Goal: Task Accomplishment & Management: Complete application form

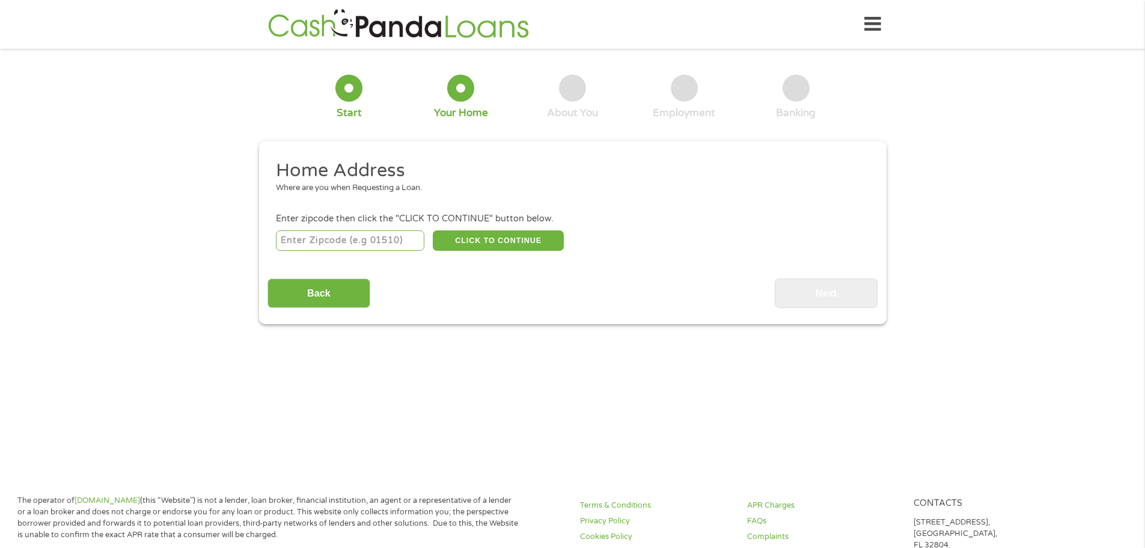
drag, startPoint x: 409, startPoint y: 226, endPoint x: 420, endPoint y: 235, distance: 13.2
click at [419, 235] on li "Enter zipcode then click the "CLICK TO CONTINUE" button below. CLICK TO CONTINU…" at bounding box center [573, 232] width 610 height 40
click at [332, 233] on input "number" at bounding box center [350, 240] width 149 height 20
type input "01854"
click at [468, 243] on button "CLICK TO CONTINUE" at bounding box center [498, 240] width 131 height 20
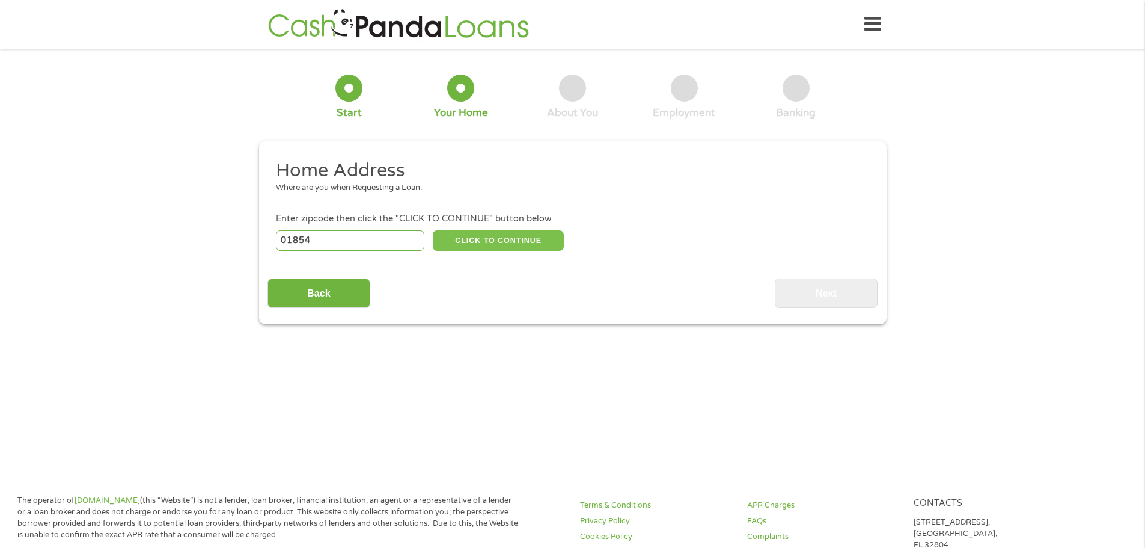
type input "01854"
type input "[PERSON_NAME]"
select select "[US_STATE]"
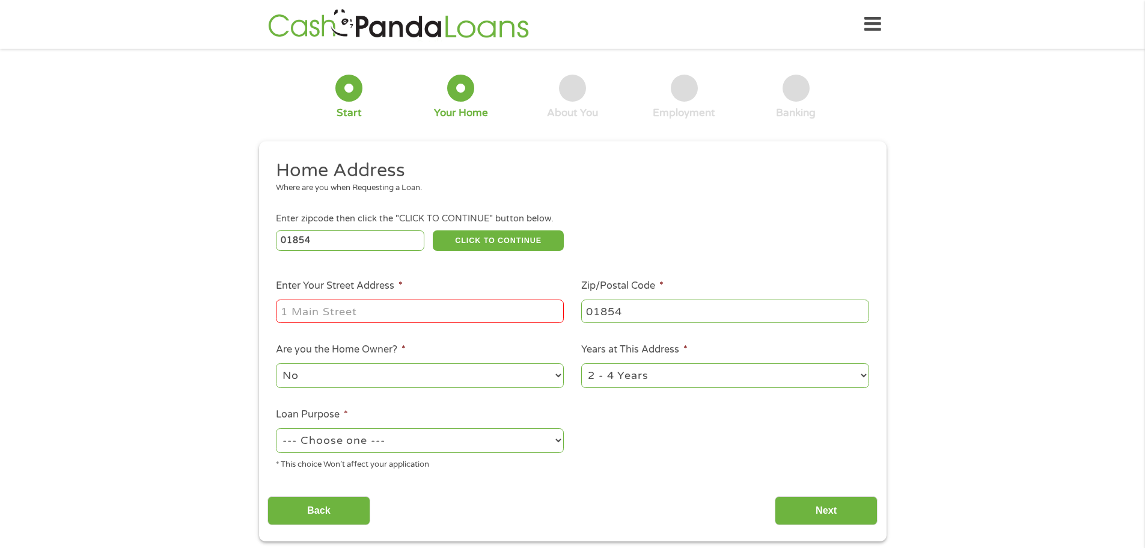
click at [380, 310] on input "Enter Your Street Address *" at bounding box center [420, 310] width 288 height 23
type input "59 FOURTH aVENUE"
click at [559, 374] on select "No Yes" at bounding box center [420, 375] width 288 height 25
click at [276, 363] on select "No Yes" at bounding box center [420, 375] width 288 height 25
drag, startPoint x: 868, startPoint y: 378, endPoint x: 850, endPoint y: 381, distance: 17.6
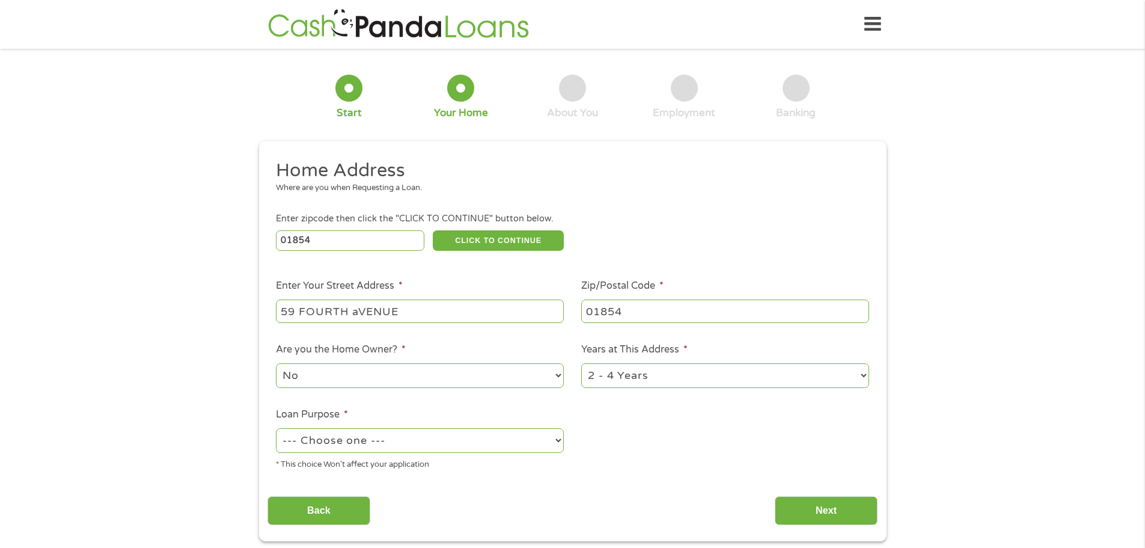
click at [857, 379] on select "1 Year or less 1 - 2 Years 2 - 4 Years Over 4 Years" at bounding box center [725, 375] width 288 height 25
select select "60months"
click at [581, 363] on select "1 Year or less 1 - 2 Years 2 - 4 Years Over 4 Years" at bounding box center [725, 375] width 288 height 25
click at [554, 441] on select "--- Choose one --- Pay Bills Debt Consolidation Home Improvement Major Purchase…" at bounding box center [420, 440] width 288 height 25
select select "shorttermcash"
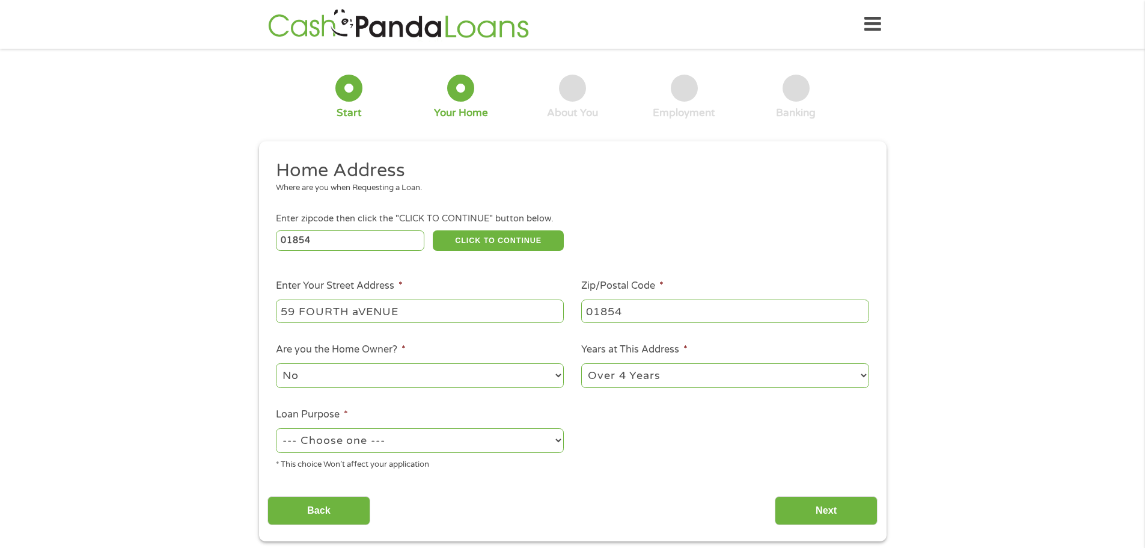
click at [276, 428] on select "--- Choose one --- Pay Bills Debt Consolidation Home Improvement Major Purchase…" at bounding box center [420, 440] width 288 height 25
click at [293, 514] on input "Back" at bounding box center [319, 510] width 103 height 29
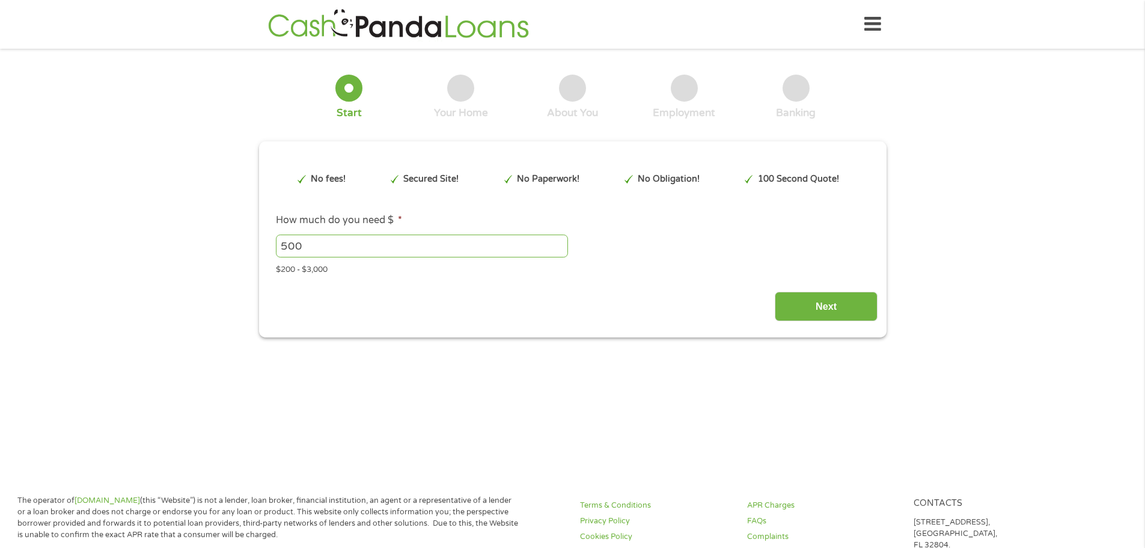
scroll to position [5, 5]
click at [816, 318] on input "Next" at bounding box center [826, 306] width 103 height 29
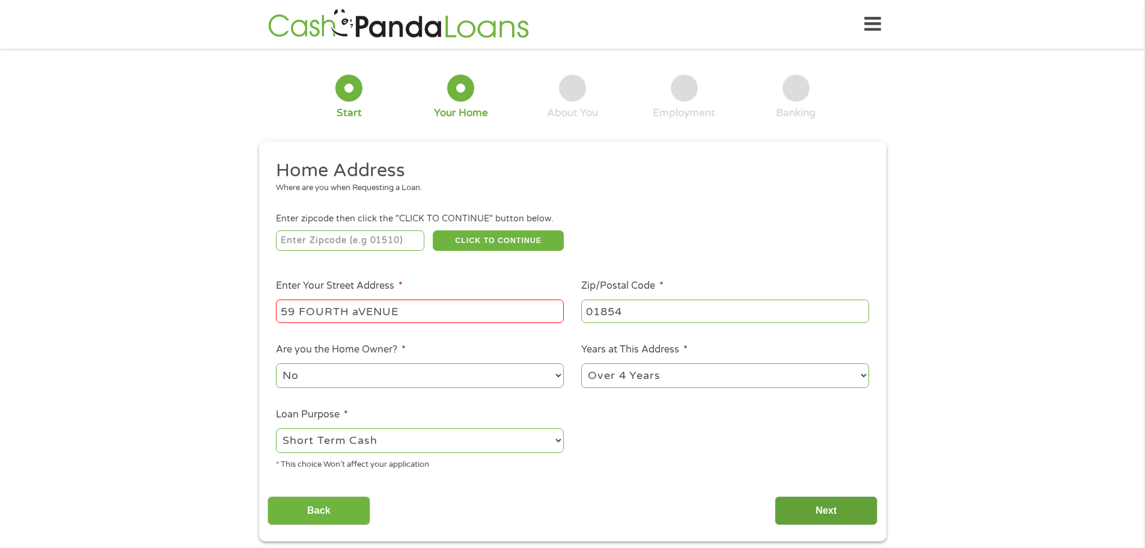
click at [805, 513] on input "Next" at bounding box center [826, 510] width 103 height 29
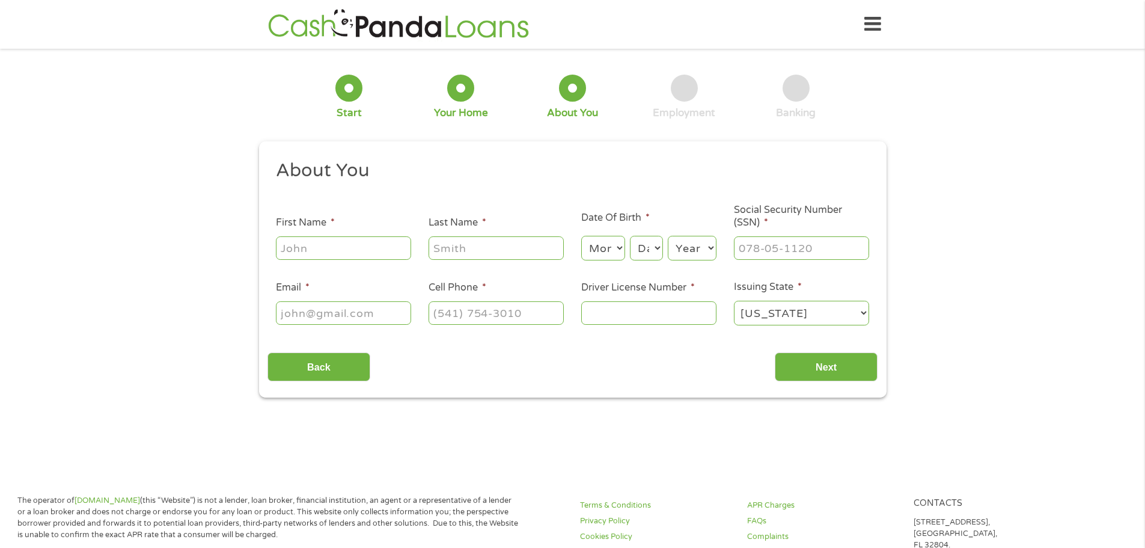
drag, startPoint x: 318, startPoint y: 260, endPoint x: 330, endPoint y: 260, distance: 11.4
click at [324, 260] on div at bounding box center [343, 249] width 135 height 28
click at [347, 247] on input "First Name *" at bounding box center [343, 247] width 135 height 23
type input "JULI"
type input "r"
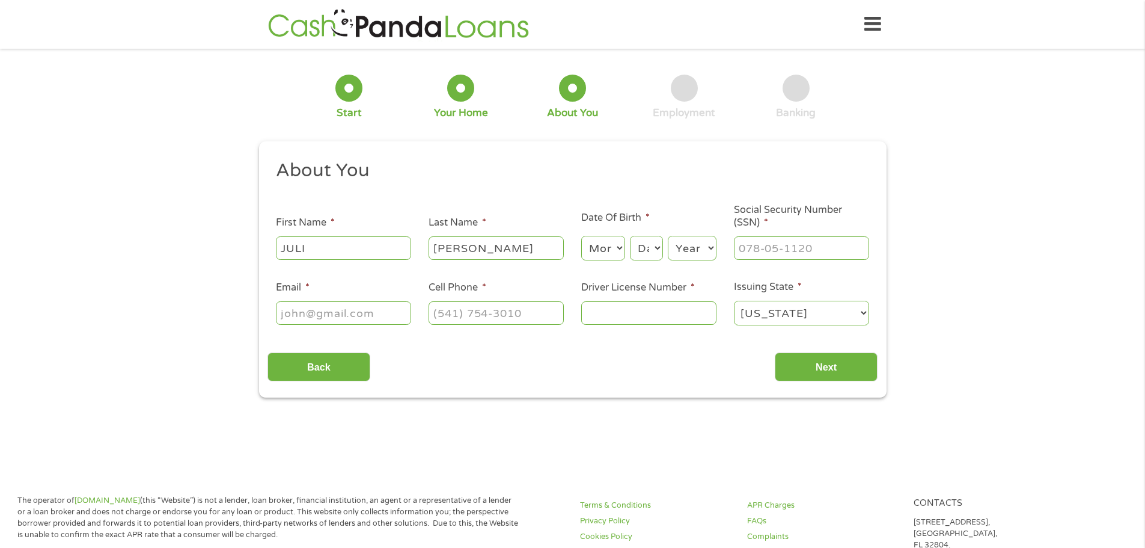
type input "[PERSON_NAME]"
select select "3"
select select "1953"
click at [657, 245] on select "Day 1 2 3 4 5 6 7 8 9 10 11 12 13 14 15 16 17 18 19 20 21 22 23 24 25 26 27 28 …" at bounding box center [646, 248] width 32 height 25
select select "7"
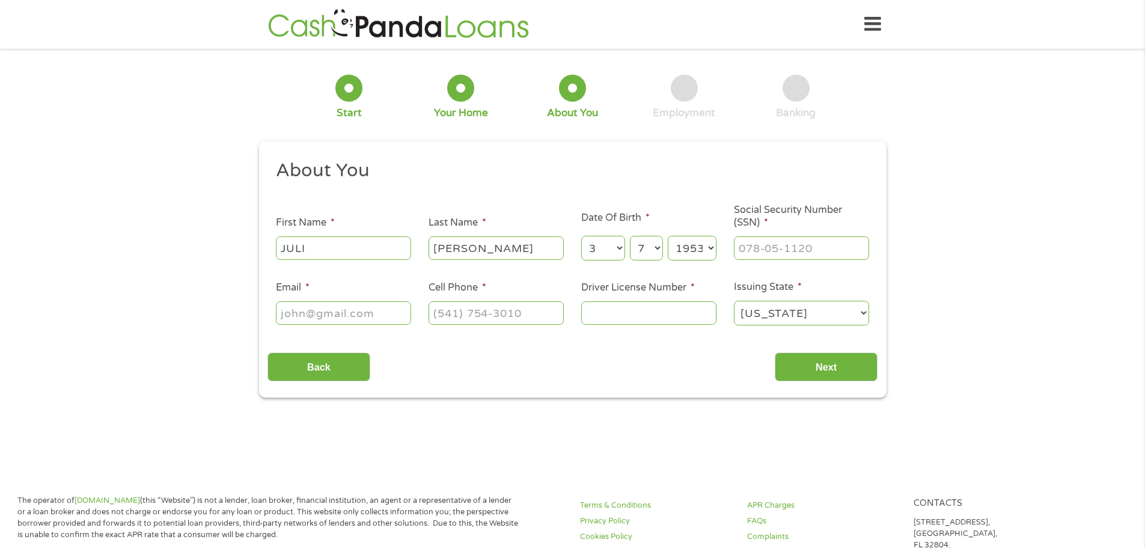
click at [630, 236] on select "Day 1 2 3 4 5 6 7 8 9 10 11 12 13 14 15 16 17 18 19 20 21 22 23 24 25 26 27 28 …" at bounding box center [646, 248] width 32 height 25
click at [743, 237] on input "___-__-____" at bounding box center [801, 247] width 135 height 23
type input "033-42-2834"
drag, startPoint x: 303, startPoint y: 301, endPoint x: 334, endPoint y: 332, distance: 43.8
click at [316, 316] on input "Email *" at bounding box center [343, 312] width 135 height 23
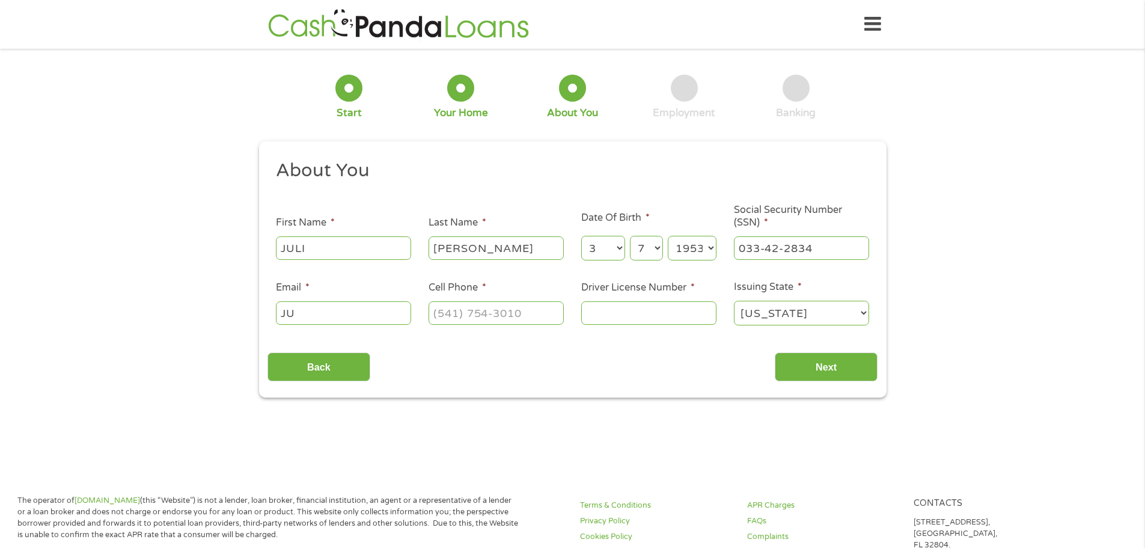
type input "J"
type input "[EMAIL_ADDRESS][DOMAIN_NAME]"
click at [449, 314] on input "(___) ___-____" at bounding box center [496, 312] width 135 height 23
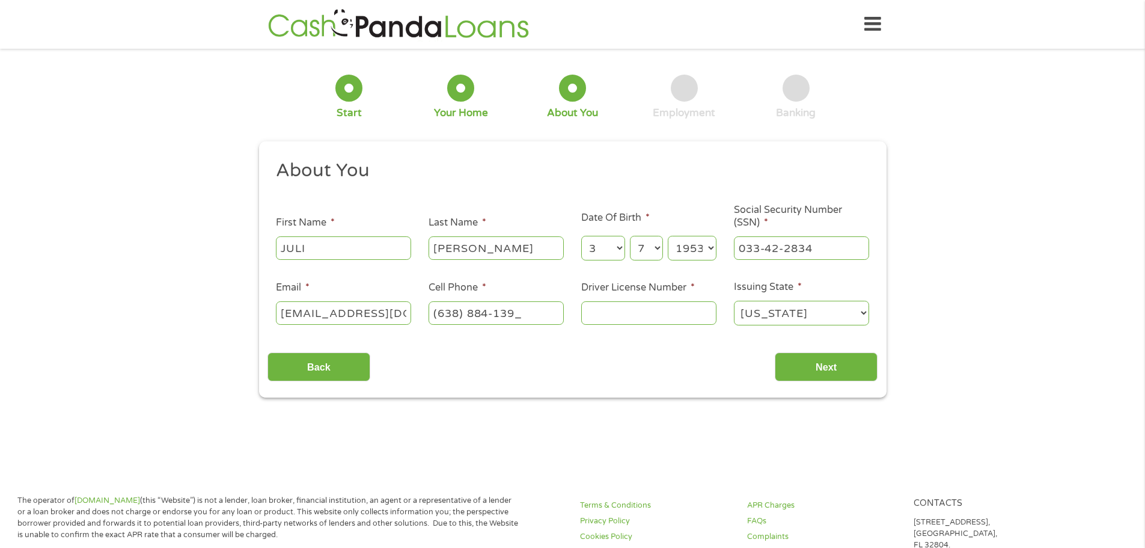
type input "[PHONE_NUMBER]"
drag, startPoint x: 586, startPoint y: 316, endPoint x: 564, endPoint y: 315, distance: 22.3
click at [564, 315] on ul "About You This field is hidden when viewing the form Title * --- Choose one ---…" at bounding box center [573, 247] width 610 height 177
type input "S9661018"
click at [791, 360] on input "Next" at bounding box center [826, 366] width 103 height 29
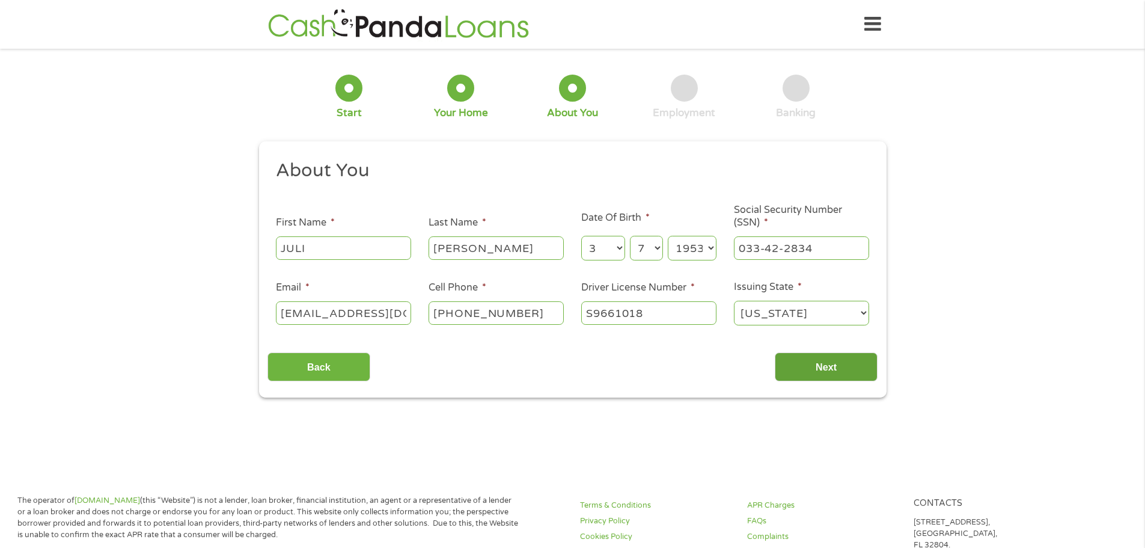
scroll to position [5, 5]
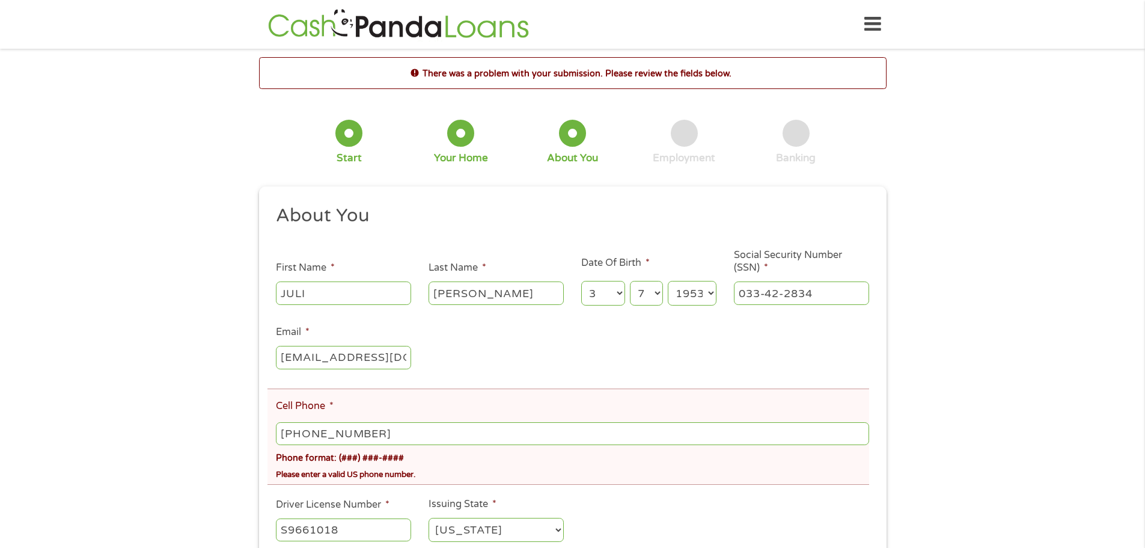
click at [294, 431] on input "[PHONE_NUMBER]" at bounding box center [572, 433] width 593 height 23
type input "[PHONE_NUMBER]"
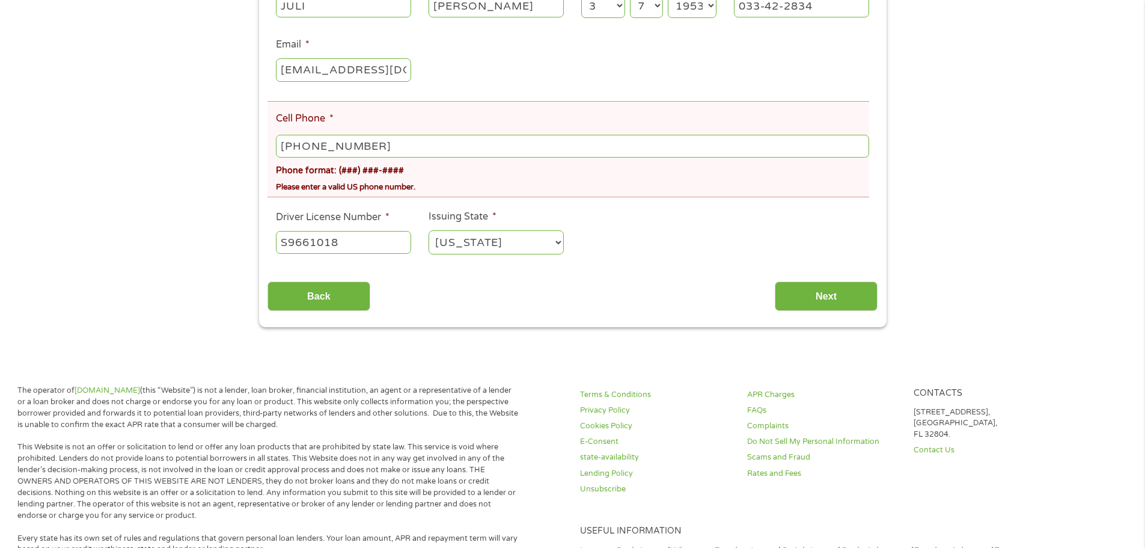
scroll to position [305, 0]
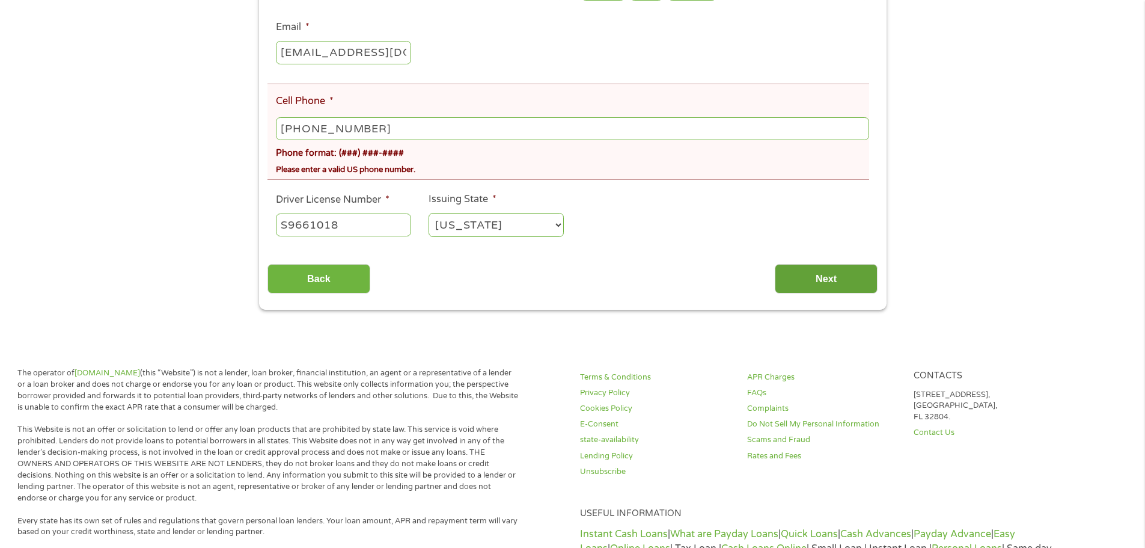
click at [822, 272] on input "Next" at bounding box center [826, 278] width 103 height 29
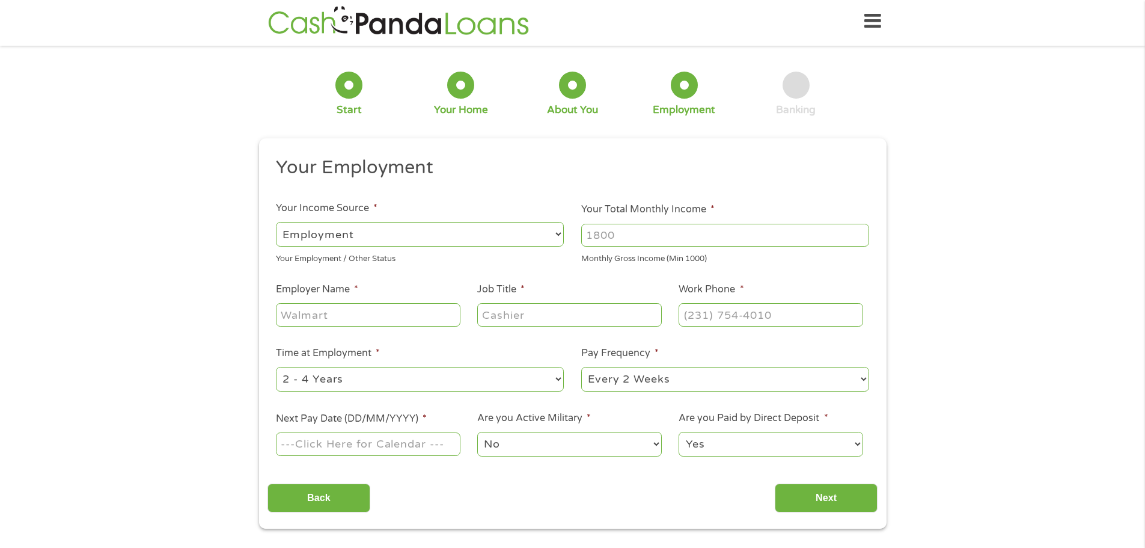
scroll to position [0, 0]
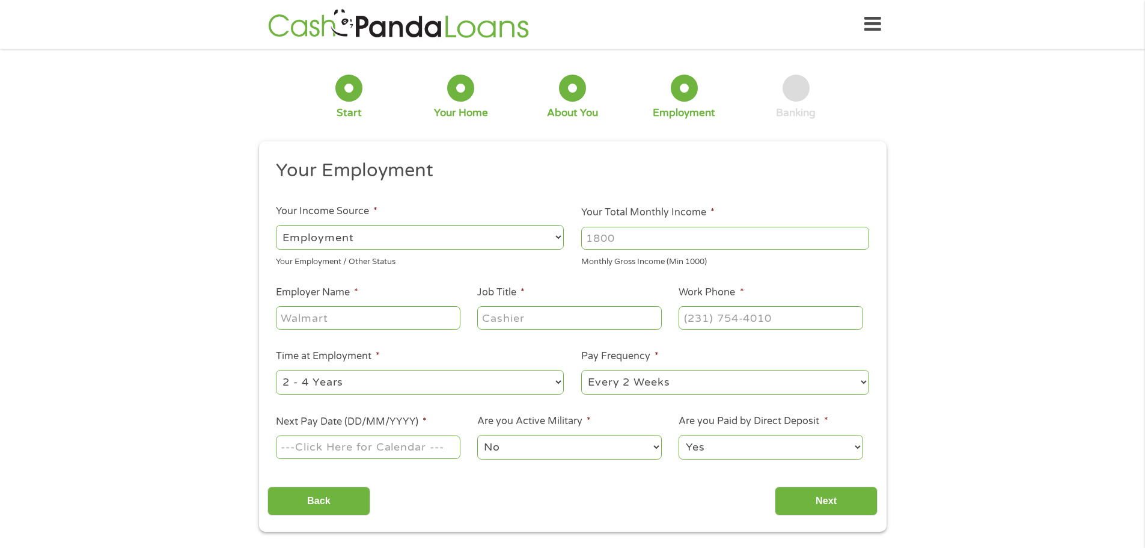
click at [560, 242] on select "--- Choose one --- Employment [DEMOGRAPHIC_DATA] Benefits" at bounding box center [420, 237] width 288 height 25
select select "benefits"
click at [276, 225] on select "--- Choose one --- Employment [DEMOGRAPHIC_DATA] Benefits" at bounding box center [420, 237] width 288 height 25
type input "Other"
type input "[PHONE_NUMBER]"
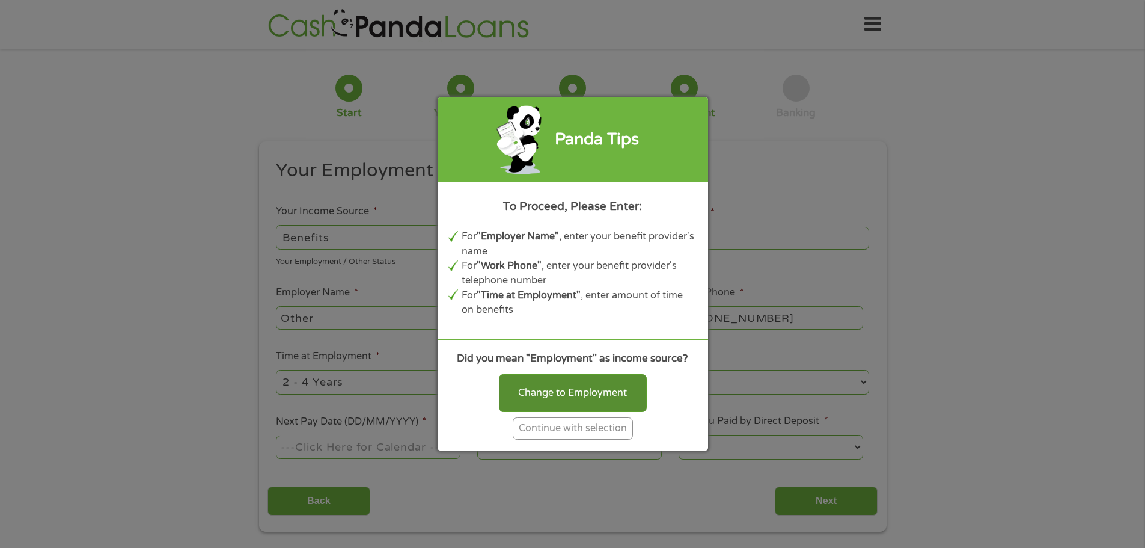
click at [517, 397] on div "Change to Employment" at bounding box center [573, 392] width 148 height 37
select select "fullTime"
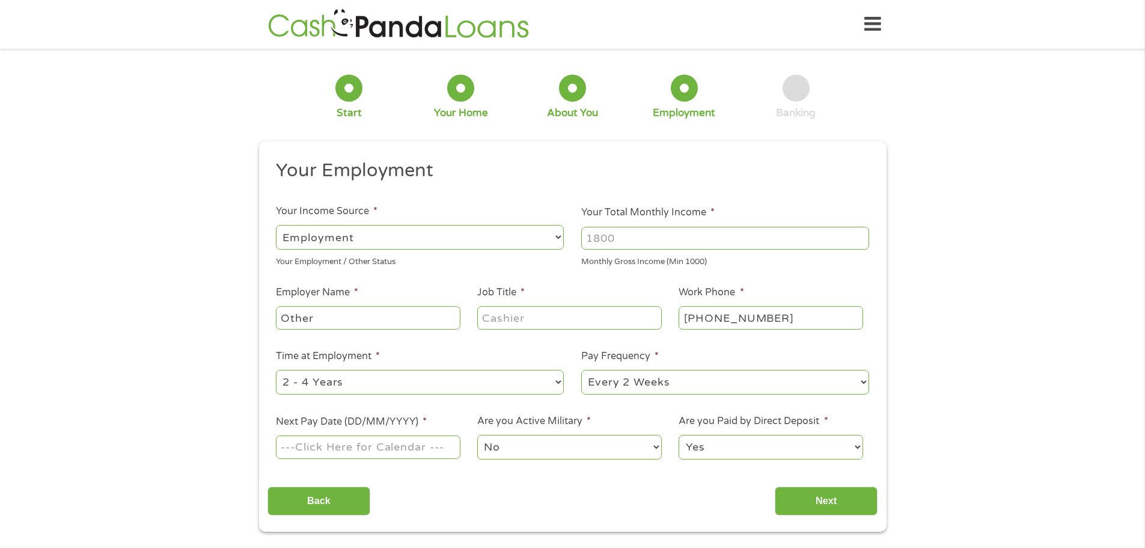
click at [593, 245] on input "Your Total Monthly Income *" at bounding box center [725, 238] width 288 height 23
type input "1470"
click at [320, 318] on input "Other" at bounding box center [368, 317] width 184 height 23
type input "Social Security"
click at [489, 308] on input "Job Title *" at bounding box center [569, 317] width 184 height 23
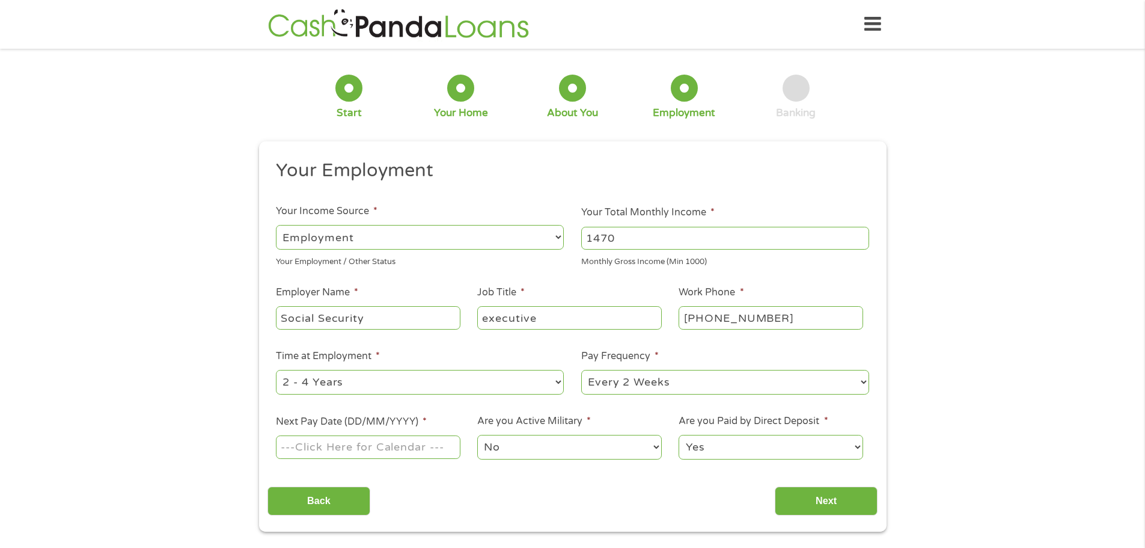
type input "executive"
click at [562, 376] on select "--- Choose one --- 1 Year or less 1 - 2 Years 2 - 4 Years Over 4 Years" at bounding box center [420, 382] width 288 height 25
select select "60months"
click at [276, 370] on select "--- Choose one --- 1 Year or less 1 - 2 Years 2 - 4 Years Over 4 Years" at bounding box center [420, 382] width 288 height 25
drag, startPoint x: 859, startPoint y: 384, endPoint x: 835, endPoint y: 389, distance: 24.5
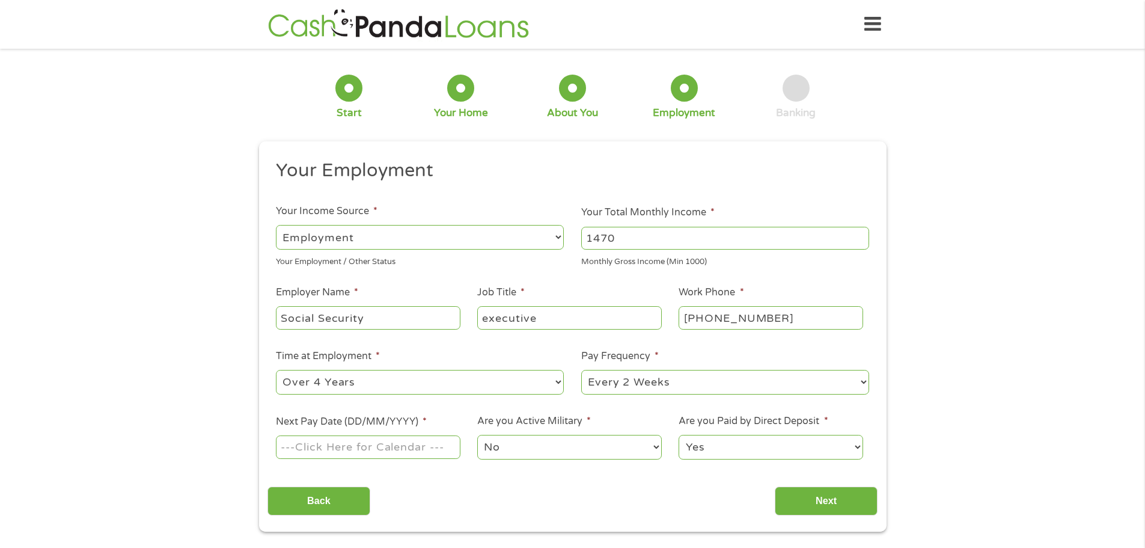
click at [845, 387] on select "--- Choose one --- Every 2 Weeks Every Week Monthly Semi-Monthly" at bounding box center [725, 382] width 288 height 25
select select "monthly"
click at [581, 370] on select "--- Choose one --- Every 2 Weeks Every Week Monthly Semi-Monthly" at bounding box center [725, 382] width 288 height 25
click at [759, 318] on input "[PHONE_NUMBER]" at bounding box center [771, 317] width 184 height 23
type input "[PHONE_NUMBER]"
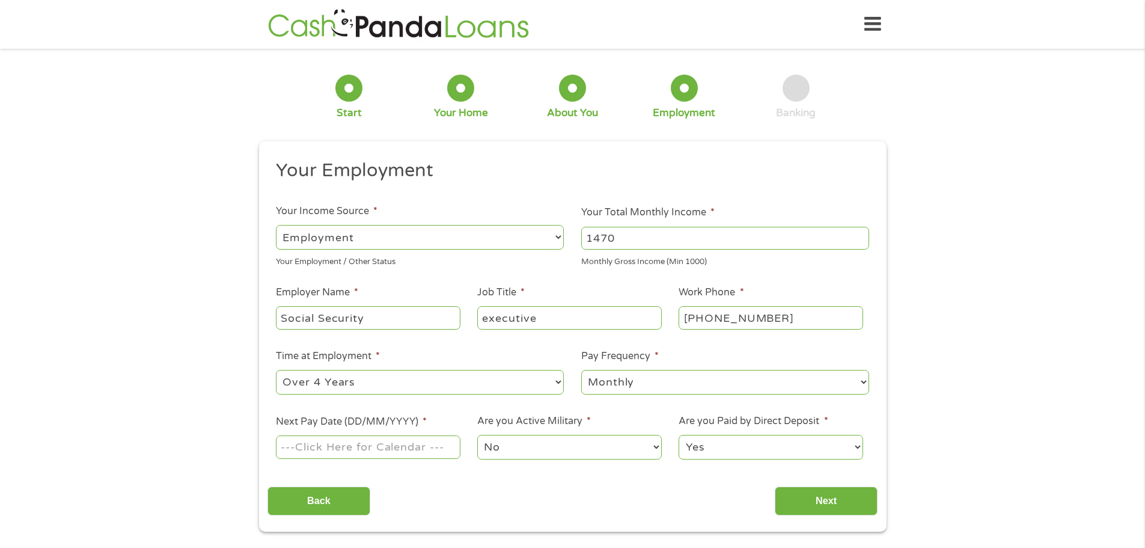
click at [537, 319] on input "executive" at bounding box center [569, 317] width 184 height 23
type input "e"
type input "a"
type input "n"
type input "Accounts"
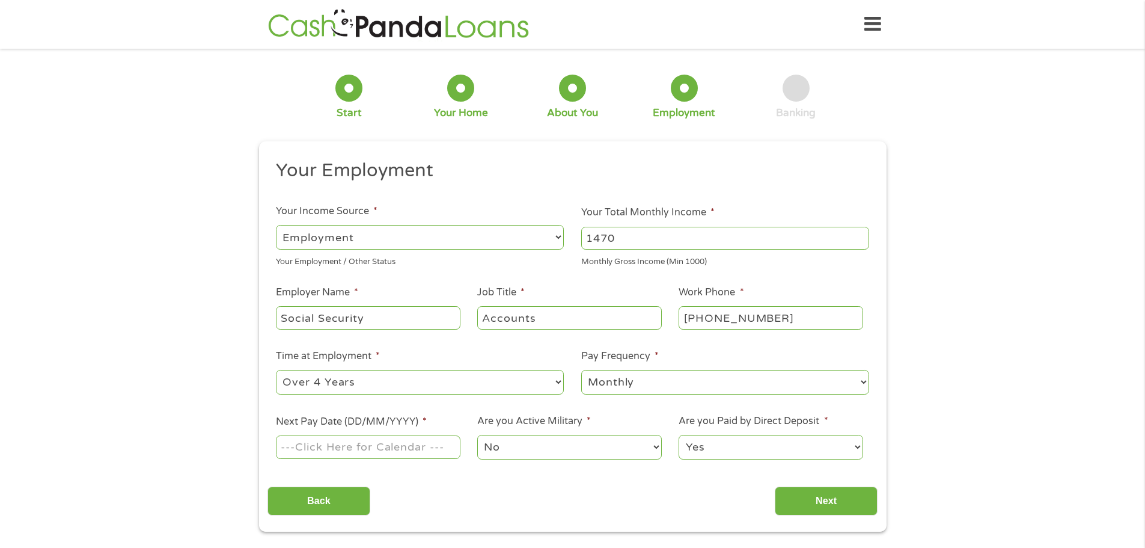
click at [365, 377] on select "--- Choose one --- 1 Year or less 1 - 2 Years 2 - 4 Years Over 4 Years" at bounding box center [420, 382] width 288 height 25
click at [560, 503] on div "Back Next" at bounding box center [573, 496] width 610 height 38
click at [450, 446] on input "Next Pay Date (DD/MM/YYYY) *" at bounding box center [368, 446] width 184 height 23
type input "[DATE]"
drag, startPoint x: 303, startPoint y: 335, endPoint x: 313, endPoint y: 336, distance: 10.3
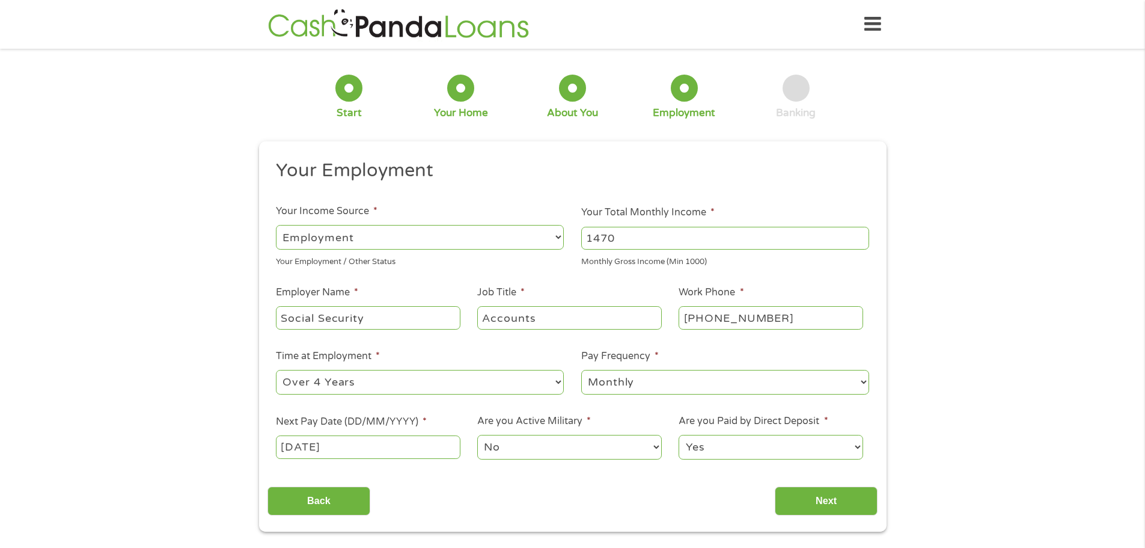
click at [423, 418] on span "*" at bounding box center [424, 421] width 7 height 12
click at [423, 435] on input "[DATE]" at bounding box center [368, 446] width 184 height 23
click at [399, 440] on input "[DATE]" at bounding box center [368, 446] width 184 height 23
click at [778, 494] on input "Next" at bounding box center [826, 500] width 103 height 29
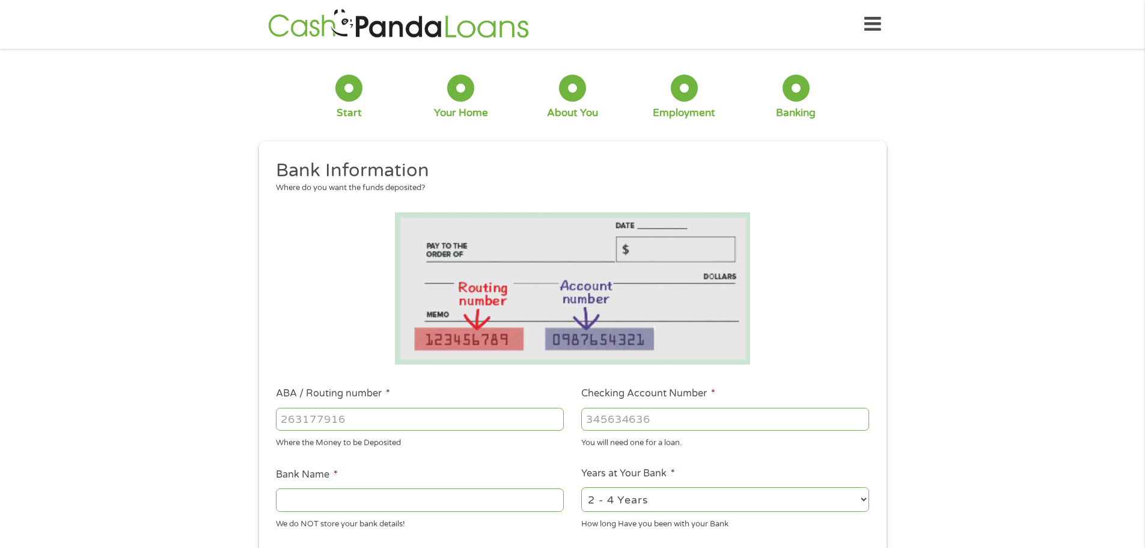
click at [420, 412] on input "ABA / Routing number *" at bounding box center [420, 419] width 288 height 23
type input "011302742"
type input "ENTERPRISE BANK TRUST CO"
type input "011302742"
drag, startPoint x: 565, startPoint y: 418, endPoint x: 543, endPoint y: 421, distance: 21.9
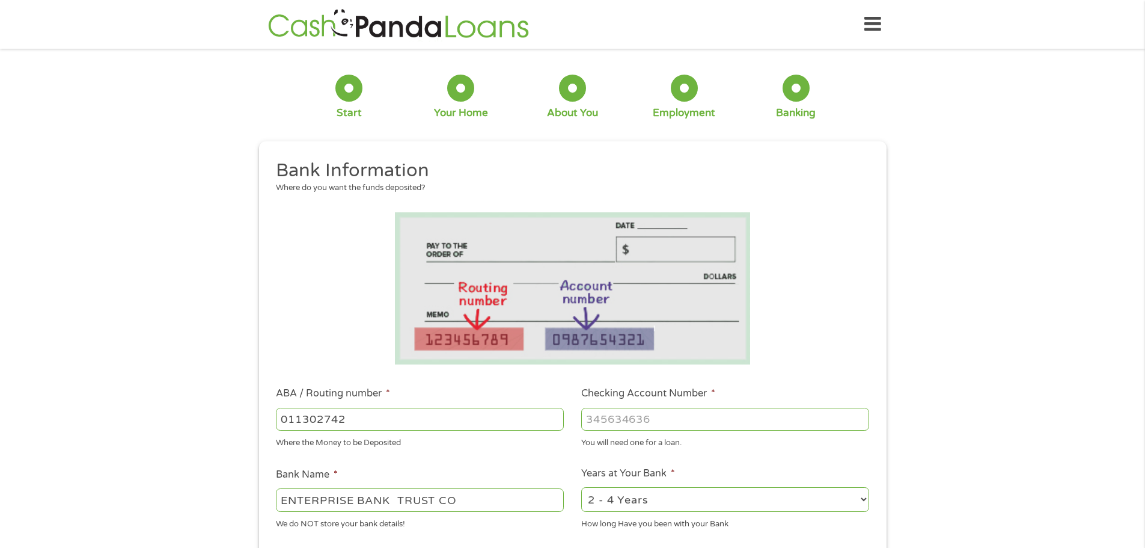
click at [543, 421] on ul "Bank Information Where do you want the funds deposited? ABA / Routing number * …" at bounding box center [573, 458] width 610 height 599
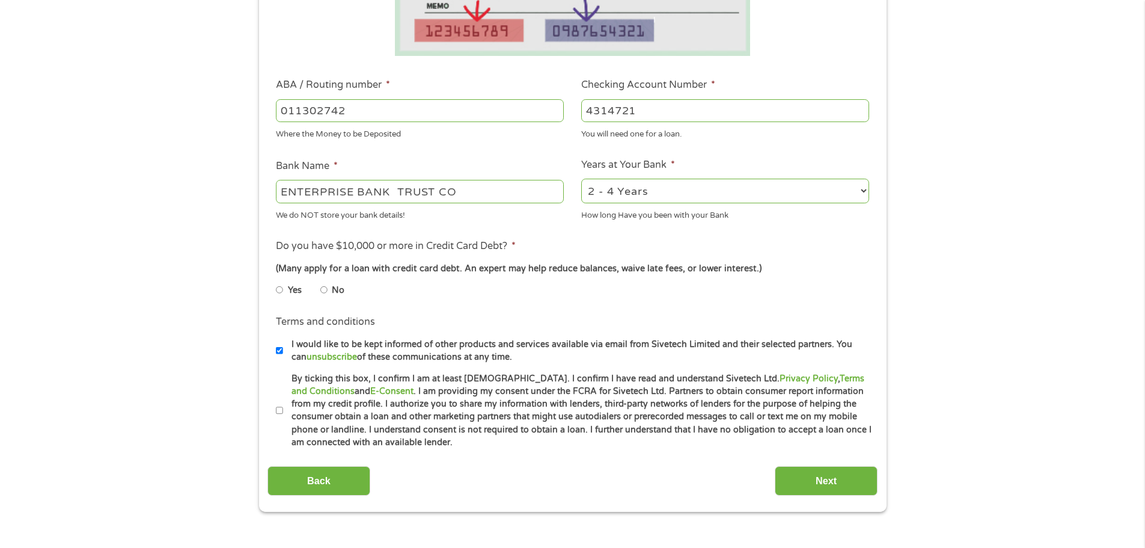
scroll to position [314, 0]
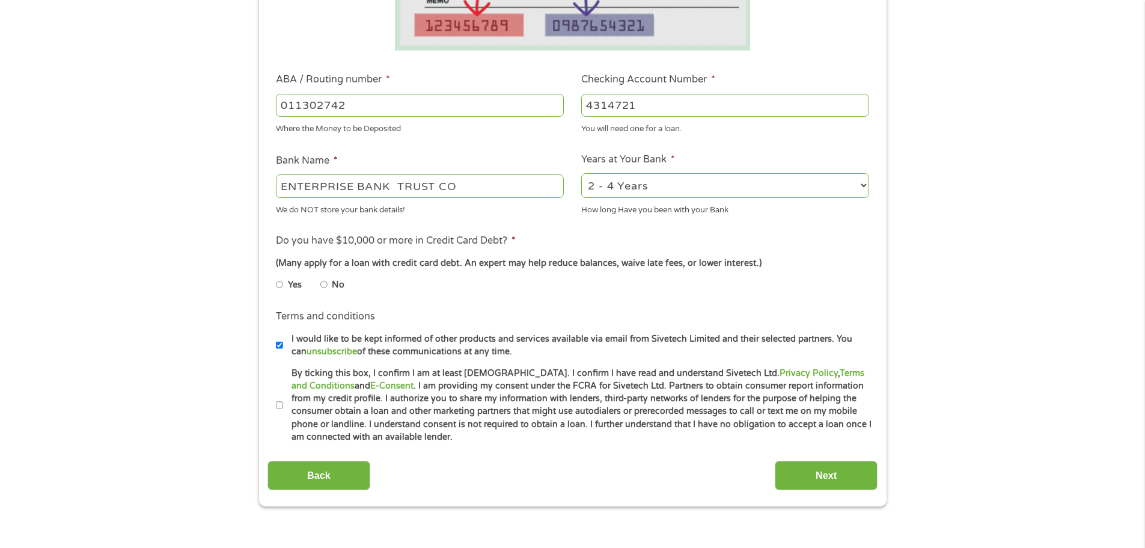
type input "4314721"
click at [325, 281] on input "No" at bounding box center [323, 284] width 7 height 19
radio input "true"
click at [280, 403] on input "By ticking this box, I confirm I am at least [DEMOGRAPHIC_DATA]. I confirm I ha…" at bounding box center [279, 405] width 7 height 19
checkbox input "true"
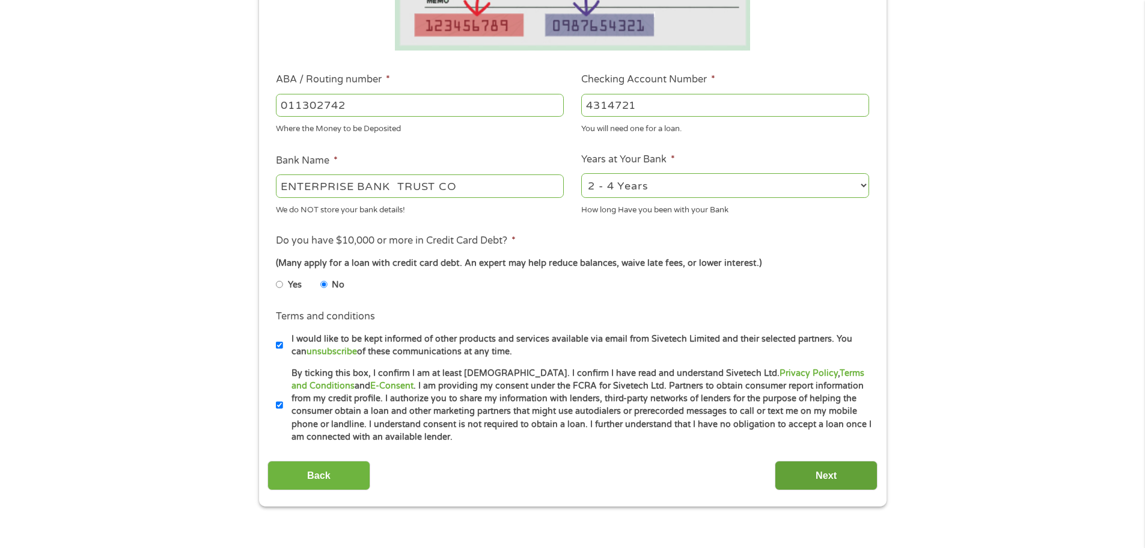
click at [807, 478] on input "Next" at bounding box center [826, 475] width 103 height 29
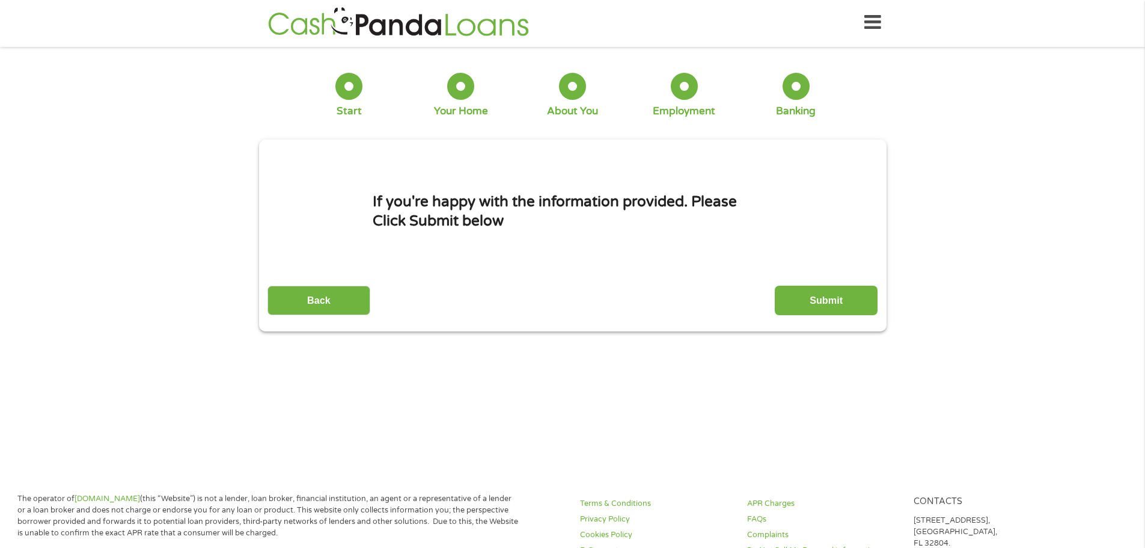
scroll to position [0, 0]
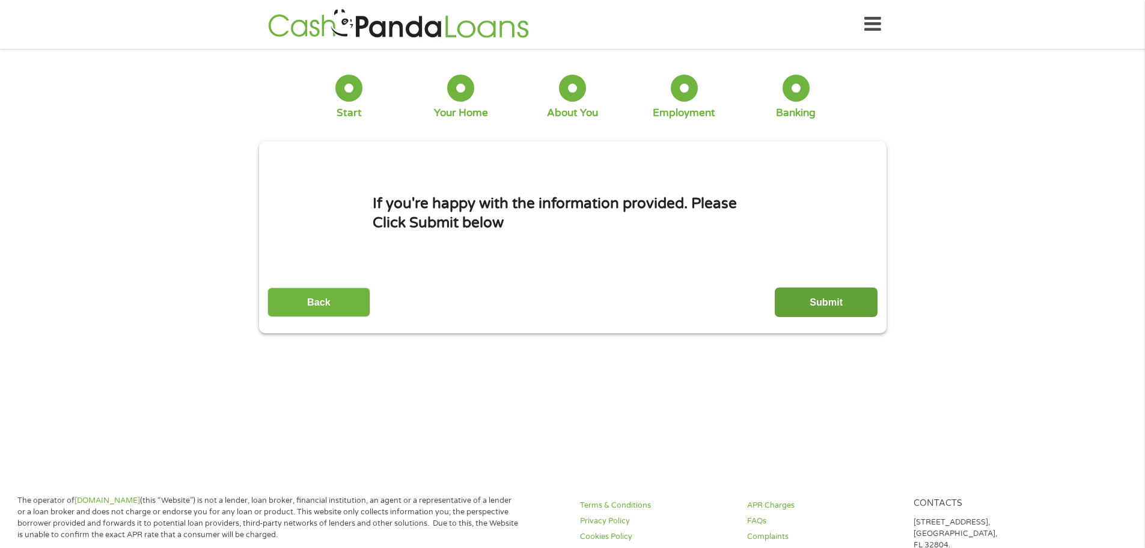
click at [796, 305] on input "Submit" at bounding box center [826, 301] width 103 height 29
